Goal: Task Accomplishment & Management: Use online tool/utility

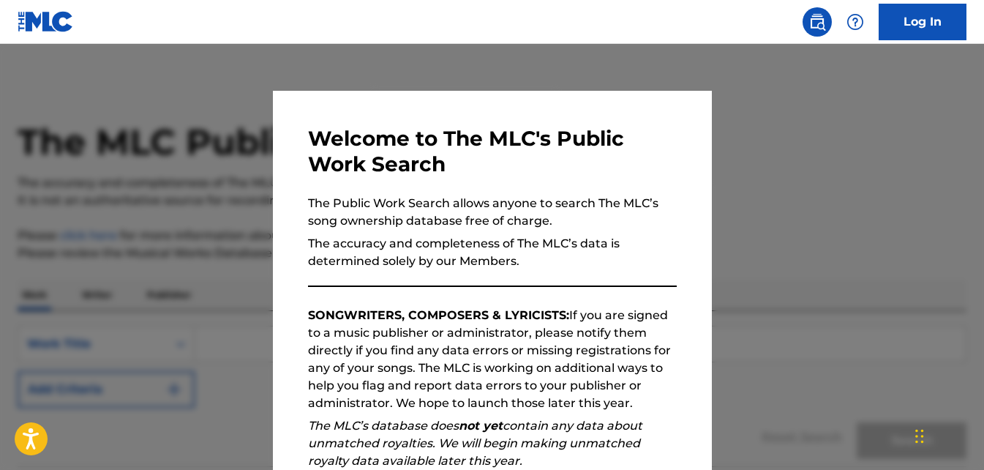
click at [921, 14] on link "Log In" at bounding box center [923, 22] width 88 height 37
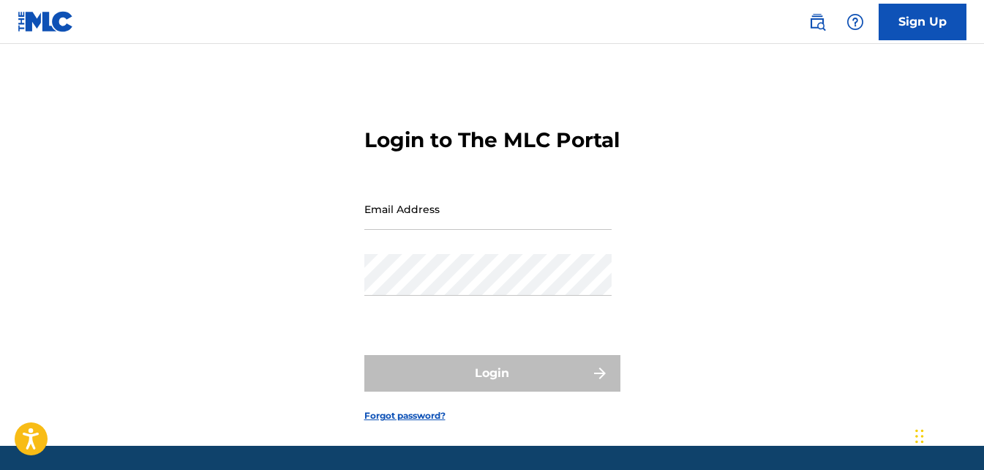
type input "[EMAIL_ADDRESS][DOMAIN_NAME]"
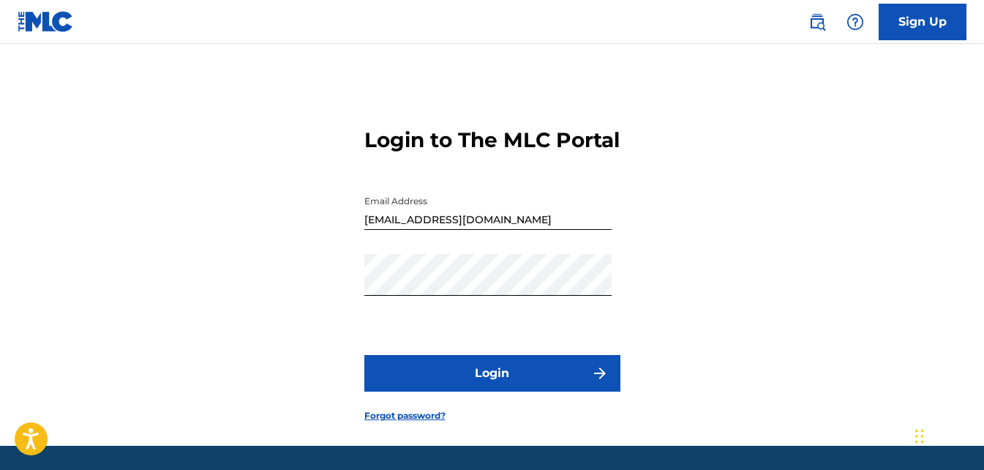
click at [431, 389] on button "Login" at bounding box center [492, 373] width 256 height 37
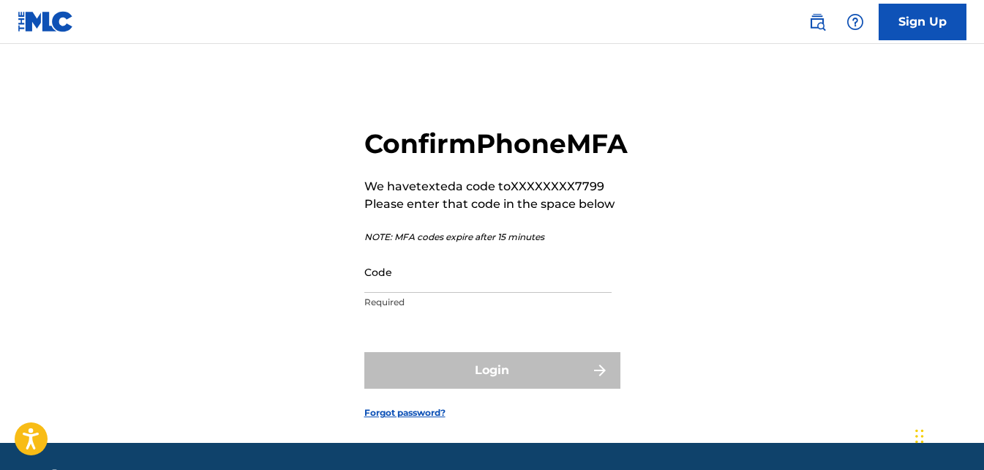
click at [415, 293] on input "Code" at bounding box center [487, 272] width 247 height 42
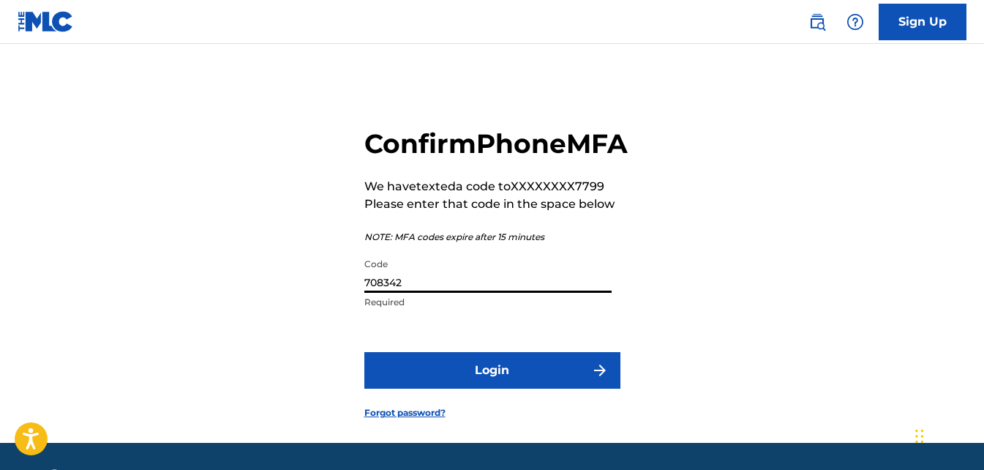
type input "708342"
click at [364, 352] on button "Login" at bounding box center [492, 370] width 256 height 37
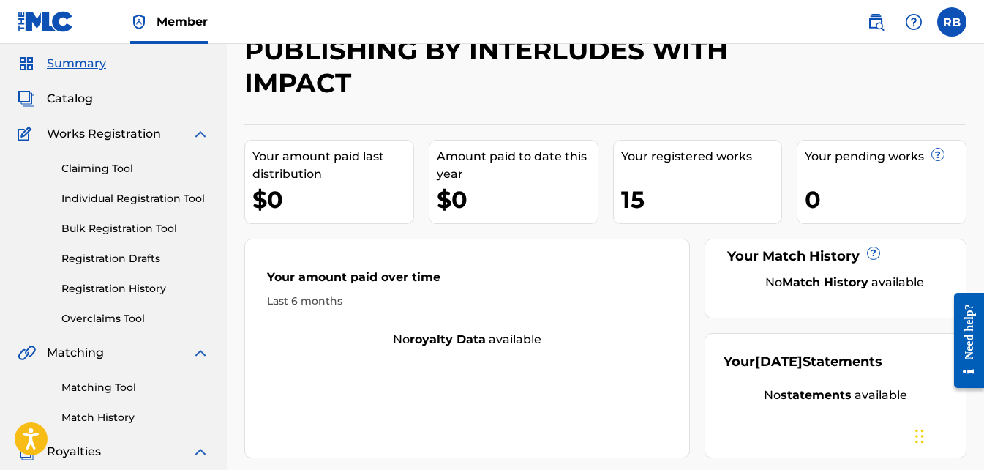
scroll to position [73, 0]
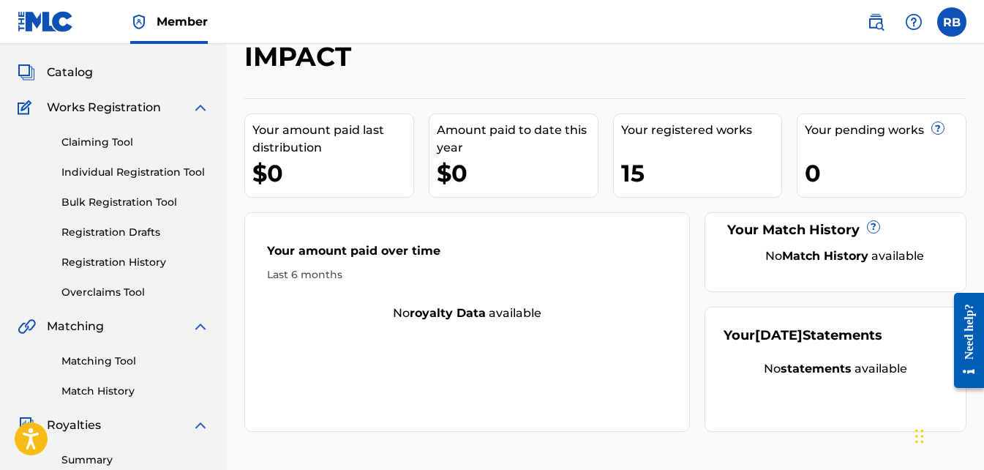
click at [98, 298] on link "Overclaims Tool" at bounding box center [135, 292] width 148 height 15
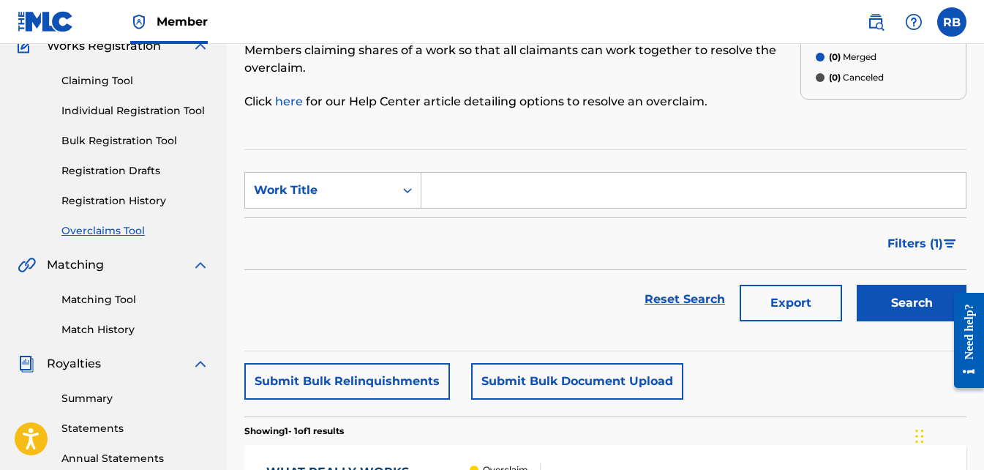
scroll to position [146, 0]
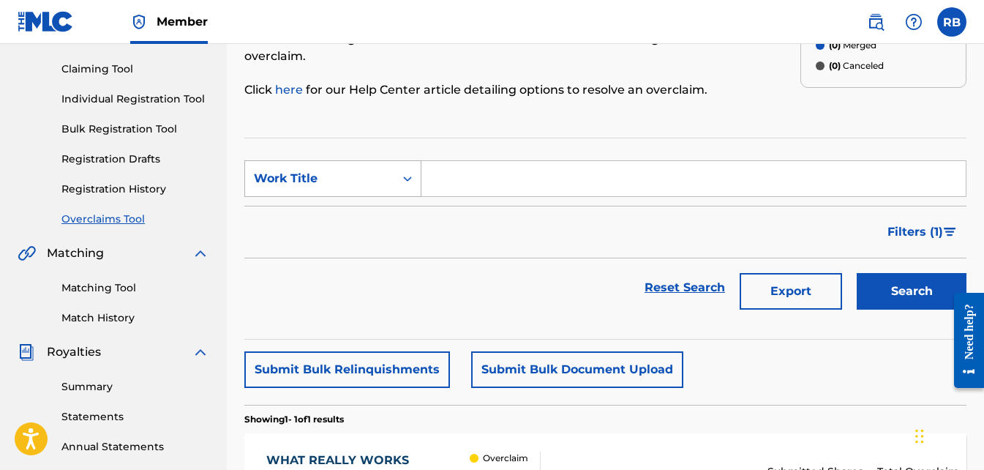
click at [409, 181] on icon "Search Form" at bounding box center [407, 178] width 15 height 15
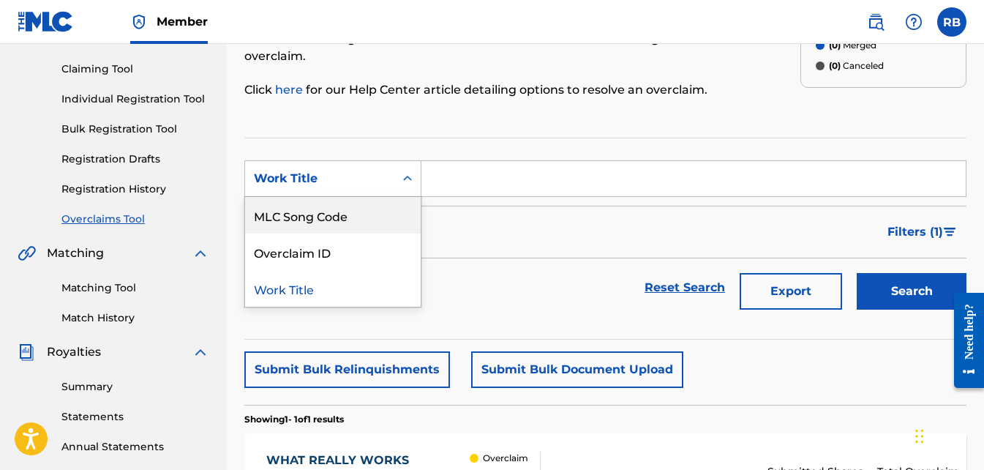
click at [462, 181] on input "Search Form" at bounding box center [694, 178] width 544 height 35
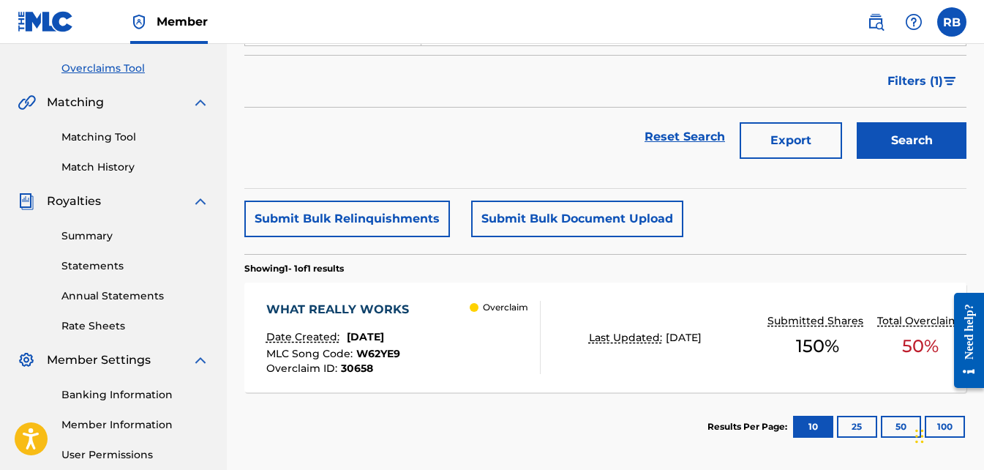
scroll to position [291, 0]
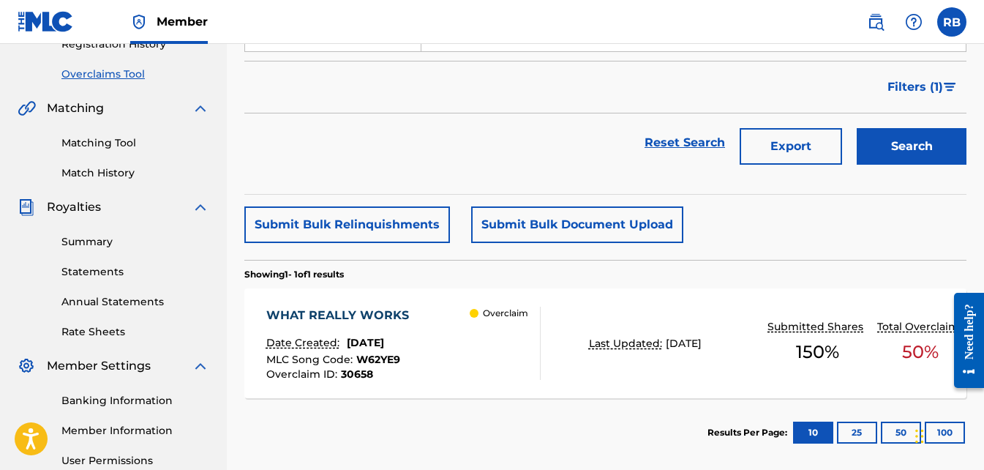
click at [359, 344] on span "[DATE]" at bounding box center [365, 342] width 37 height 13
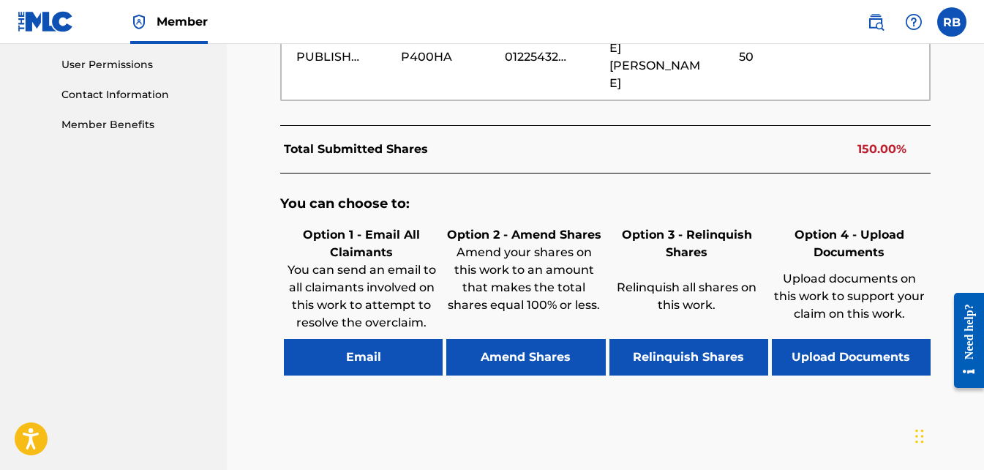
scroll to position [732, 0]
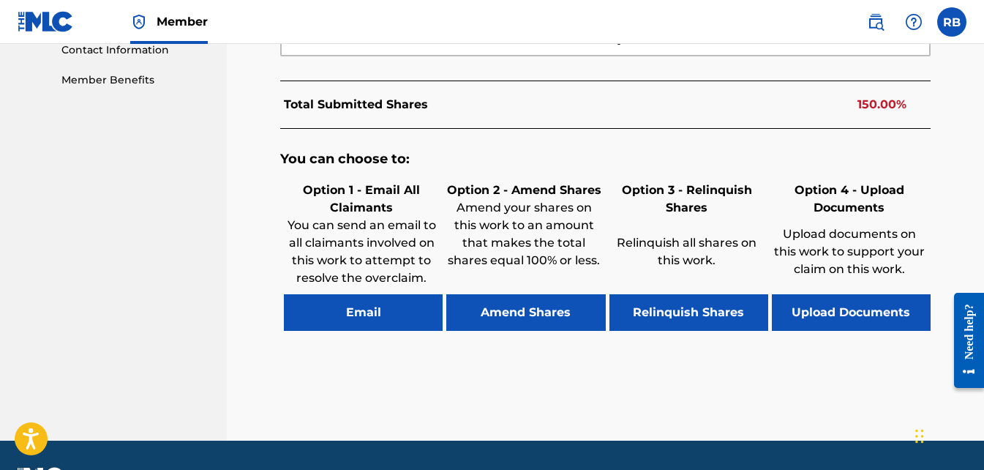
click at [378, 294] on button "Email" at bounding box center [363, 312] width 159 height 37
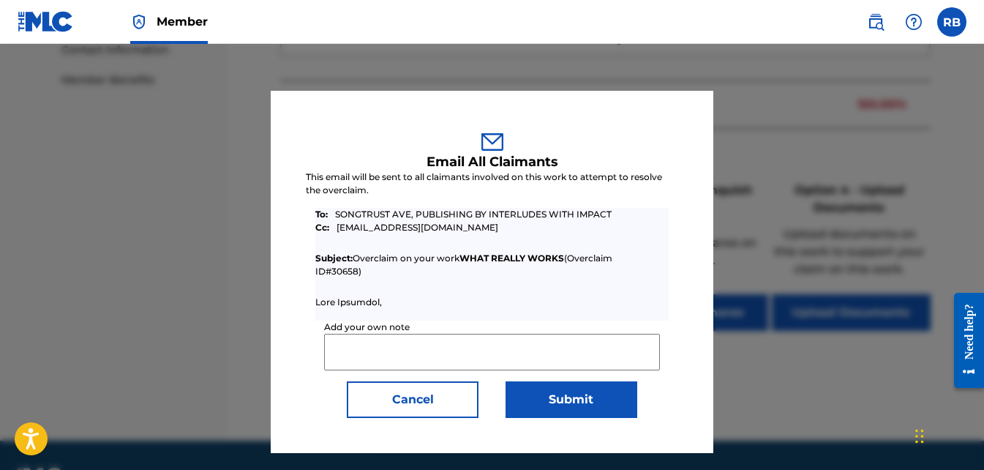
click at [355, 349] on input "Add your own note" at bounding box center [491, 352] width 335 height 37
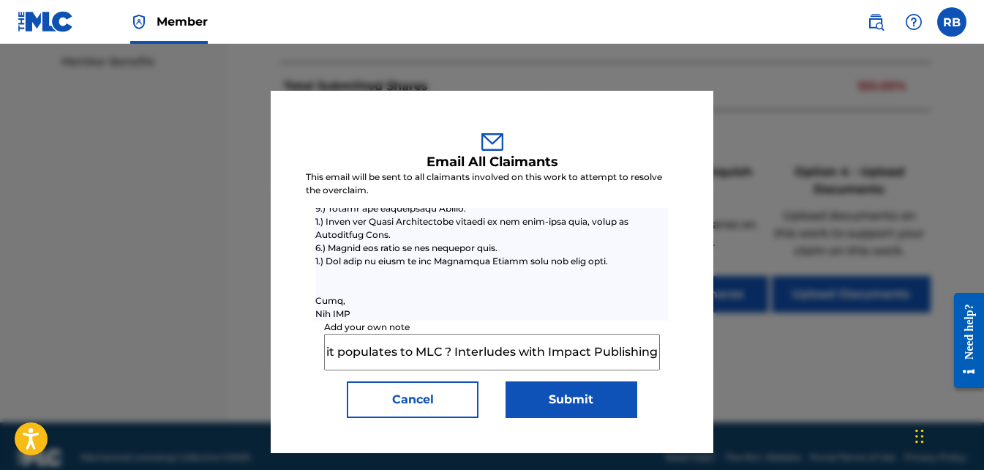
scroll to position [755, 0]
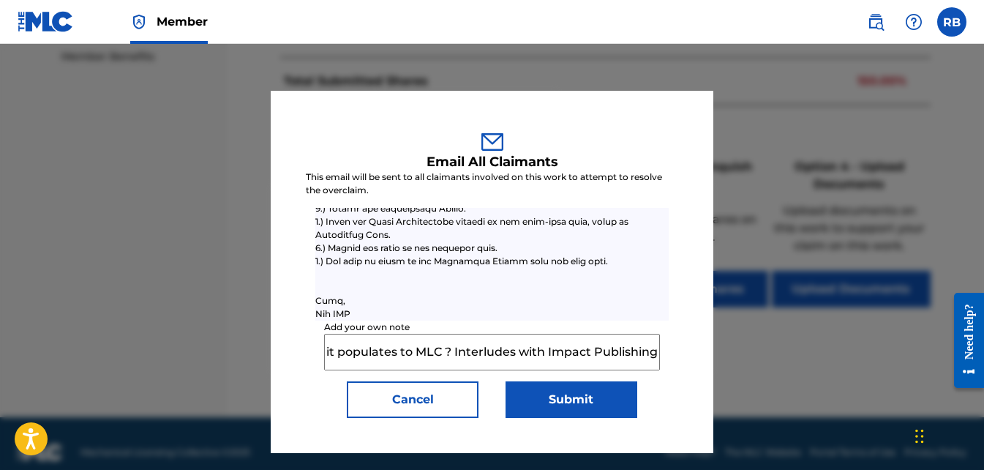
type input "hello, we have a relinquishment for all of [PERSON_NAME] songs all appear to ha…"
click at [582, 400] on button "Submit" at bounding box center [572, 399] width 132 height 37
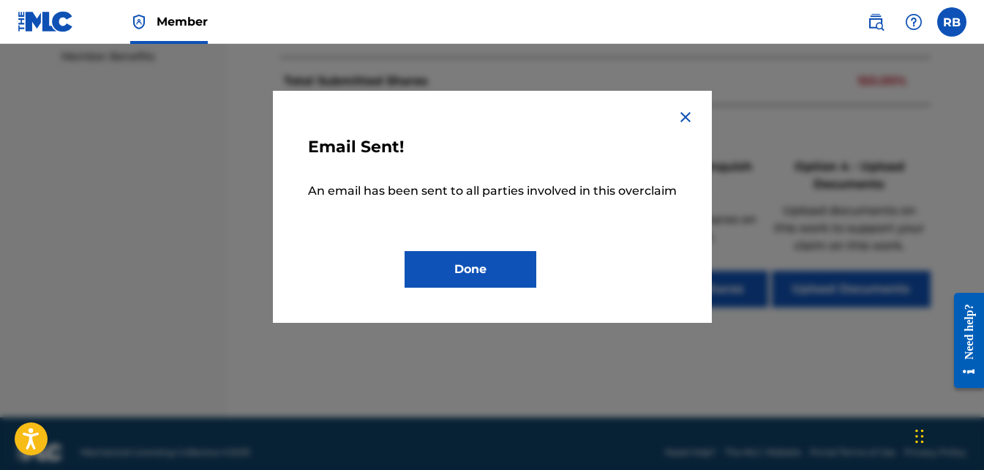
click at [486, 264] on button "Done" at bounding box center [471, 269] width 132 height 37
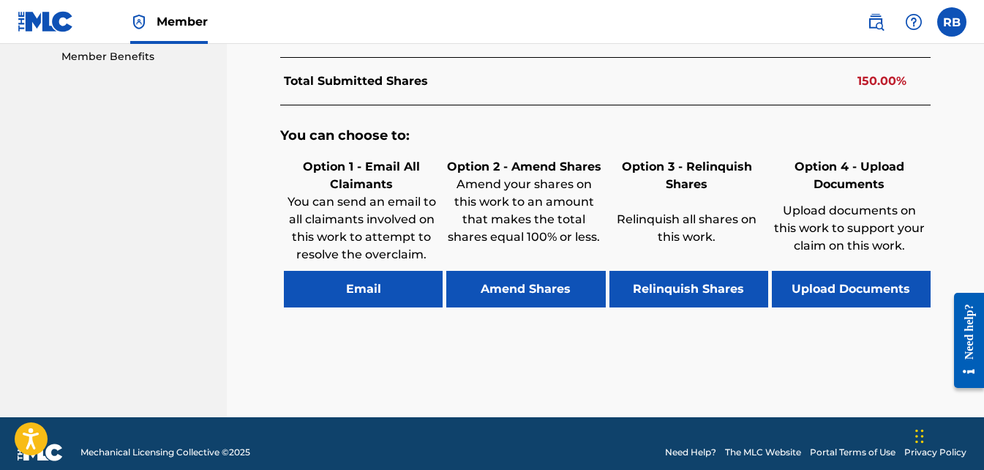
click at [531, 277] on button "Amend Shares" at bounding box center [525, 289] width 159 height 37
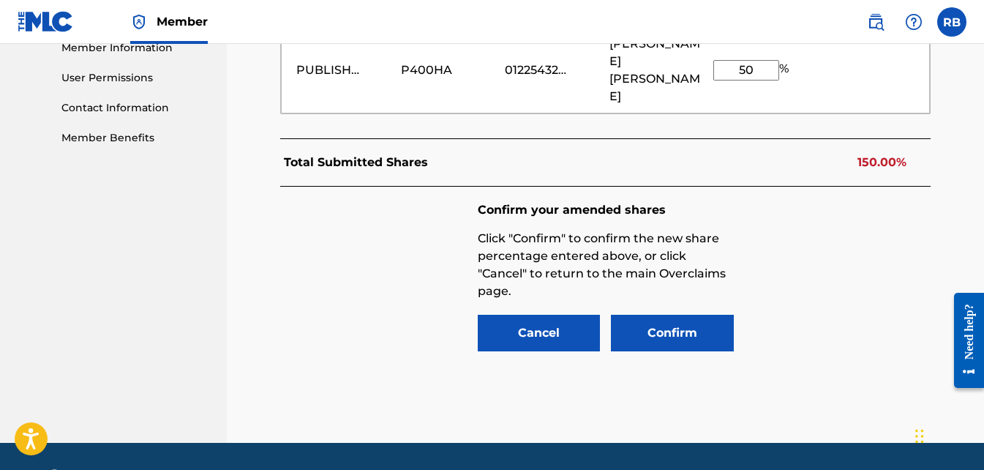
scroll to position [675, 0]
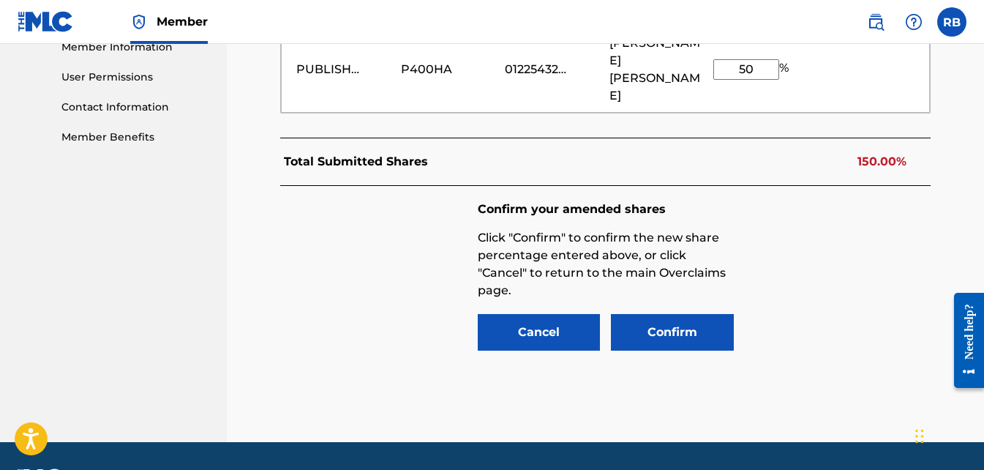
click at [551, 318] on button "Cancel" at bounding box center [539, 332] width 123 height 37
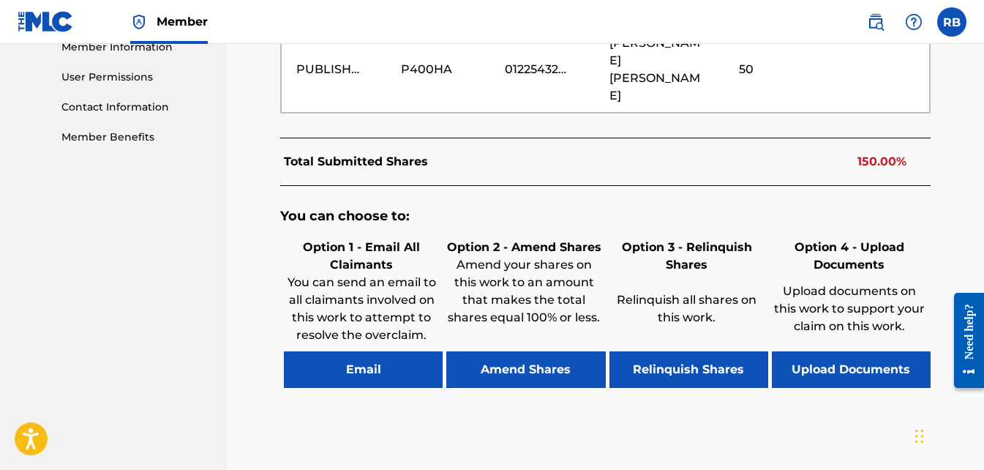
click at [859, 355] on button "Upload Documents" at bounding box center [851, 369] width 159 height 37
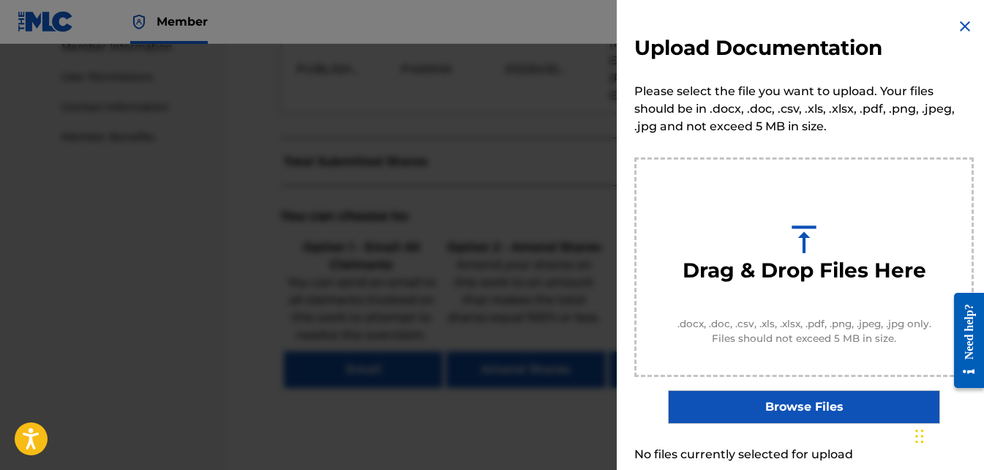
click at [777, 408] on label "Browse Files" at bounding box center [803, 407] width 271 height 34
click at [0, 0] on input "Browse Files" at bounding box center [0, 0] width 0 height 0
click at [767, 412] on label "Browse Files" at bounding box center [803, 407] width 271 height 34
click at [0, 0] on input "Browse Files" at bounding box center [0, 0] width 0 height 0
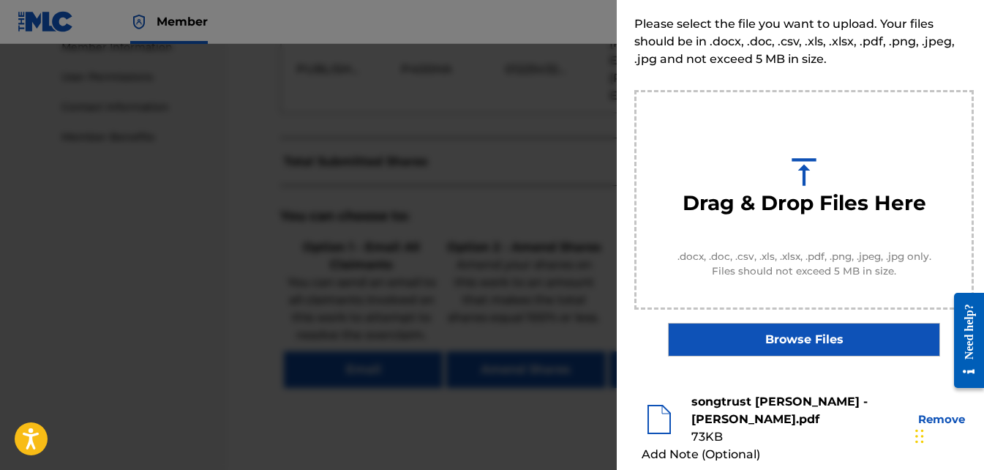
scroll to position [53, 0]
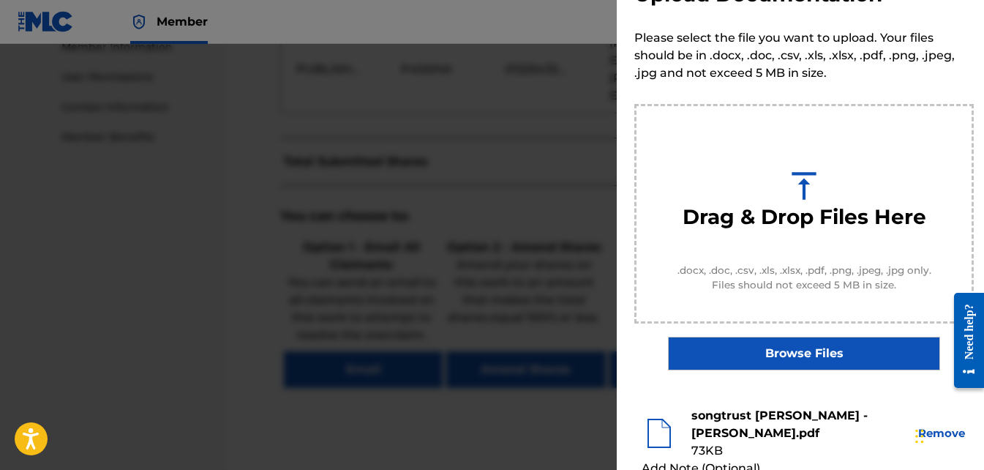
click at [803, 349] on label "Browse Files" at bounding box center [803, 354] width 271 height 34
click at [0, 0] on input "Browse Files" at bounding box center [0, 0] width 0 height 0
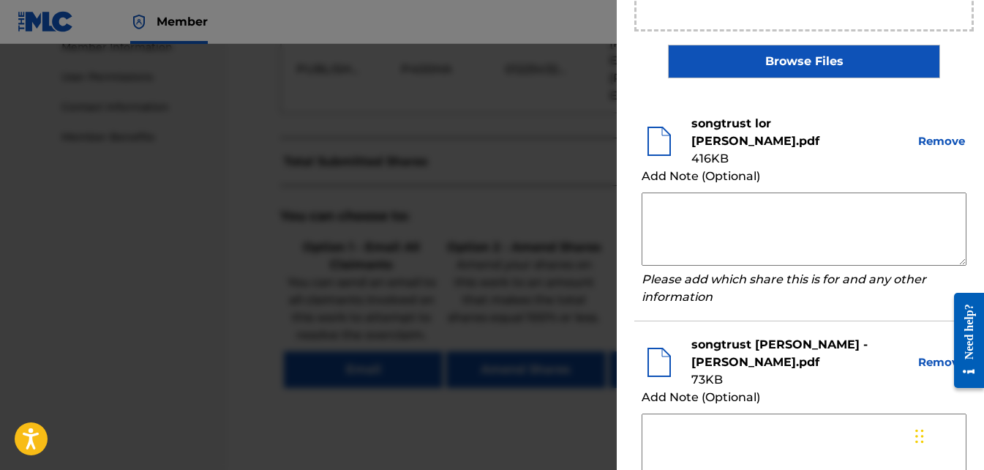
scroll to position [346, 0]
click at [688, 222] on textarea at bounding box center [804, 228] width 325 height 73
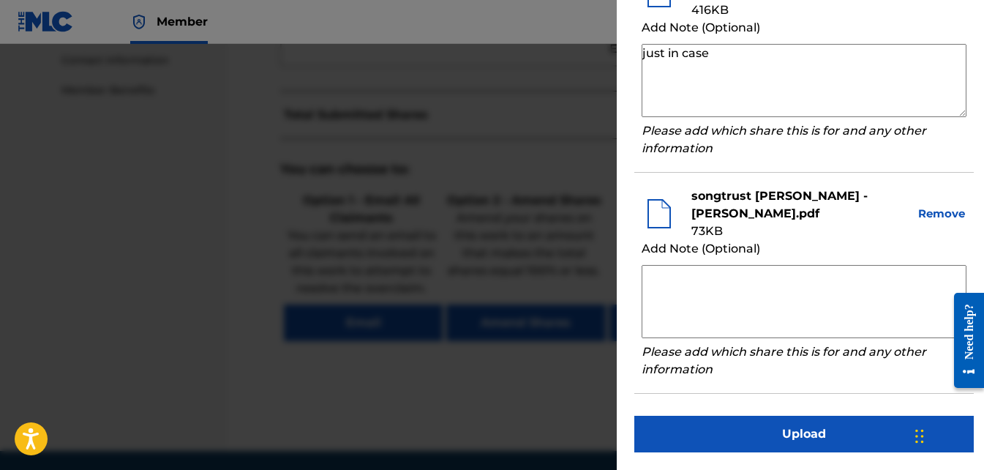
scroll to position [748, 0]
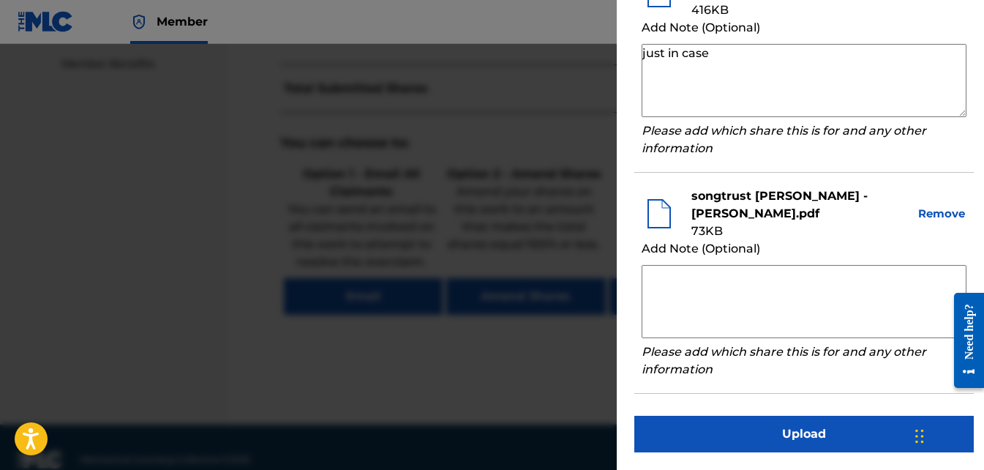
type textarea "just in case"
click at [701, 288] on textarea at bounding box center [804, 301] width 325 height 73
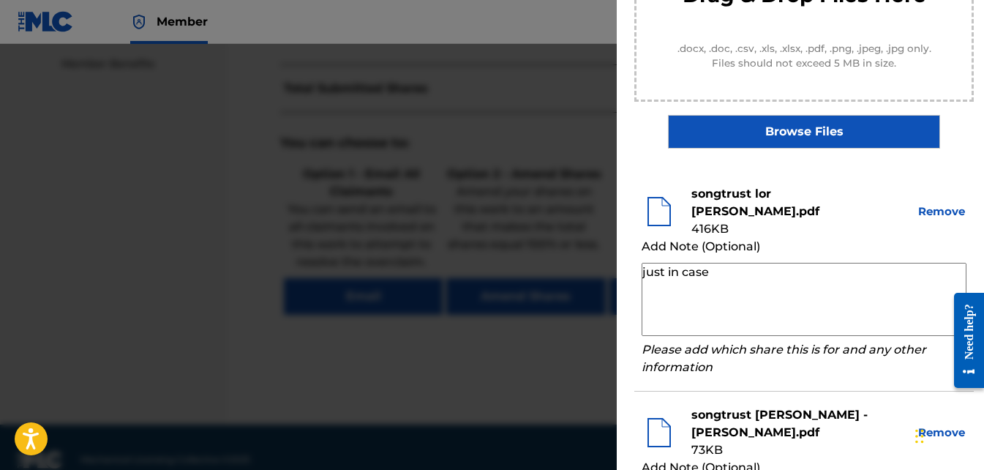
scroll to position [274, 0]
type textarea "should be the original"
click at [719, 278] on textarea "just in case" at bounding box center [804, 299] width 325 height 73
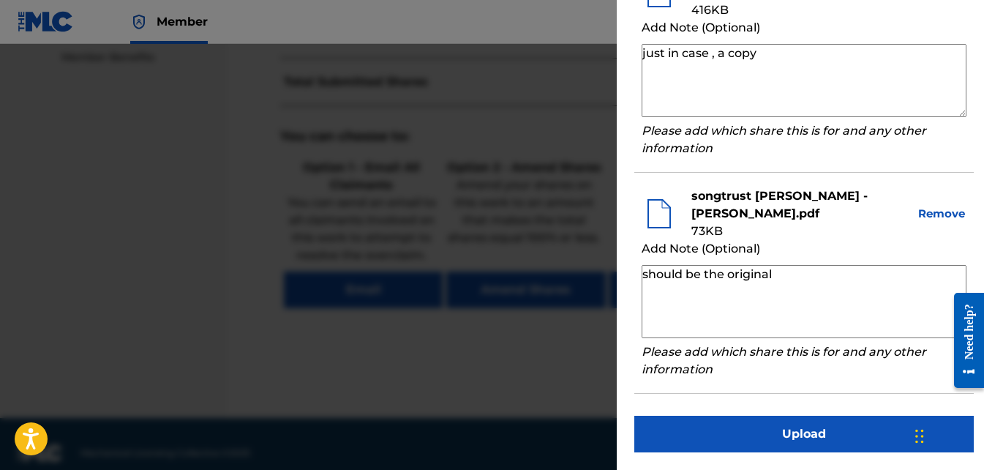
scroll to position [755, 0]
type textarea "just in case , a copy"
click at [782, 430] on button "Upload" at bounding box center [804, 434] width 340 height 37
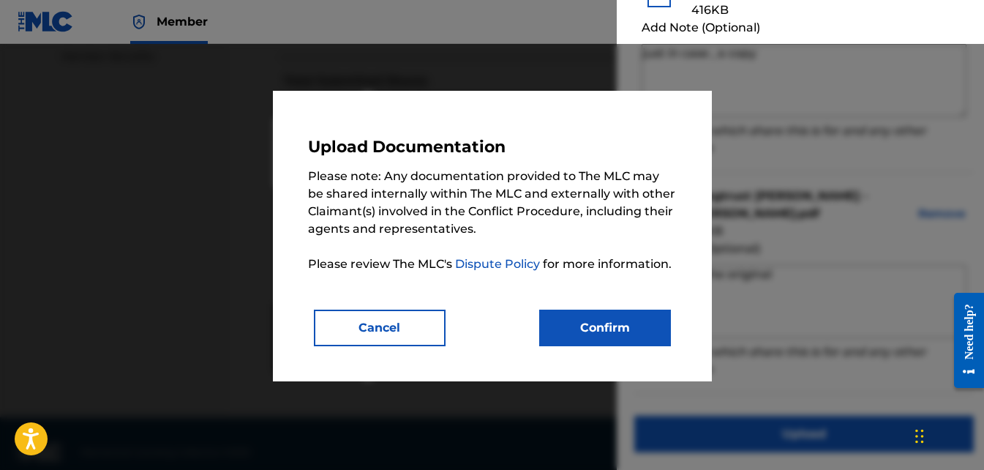
click at [589, 331] on button "Confirm" at bounding box center [605, 328] width 132 height 37
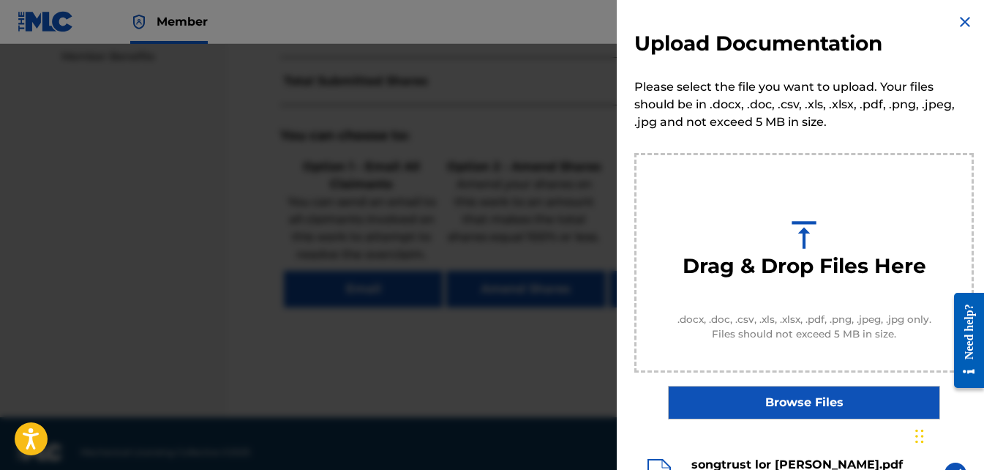
scroll to position [0, 0]
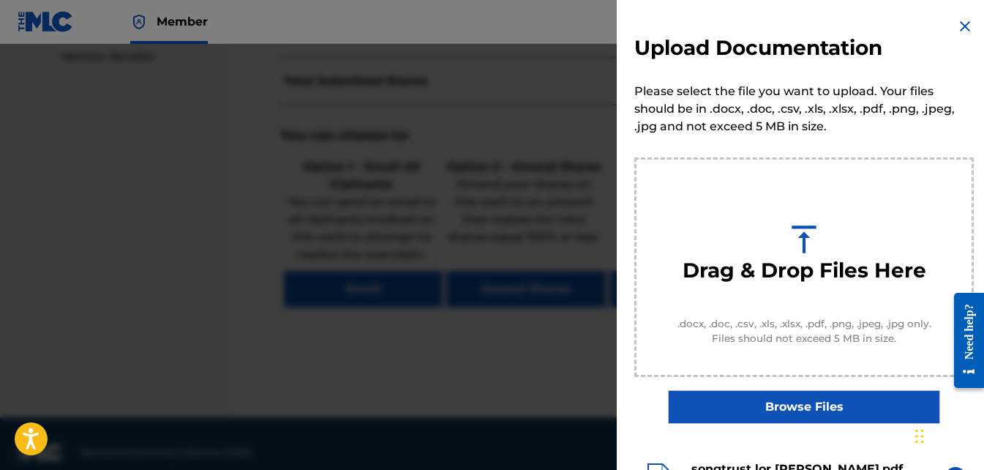
click at [966, 26] on img at bounding box center [965, 27] width 18 height 18
